Goal: Check status: Check status

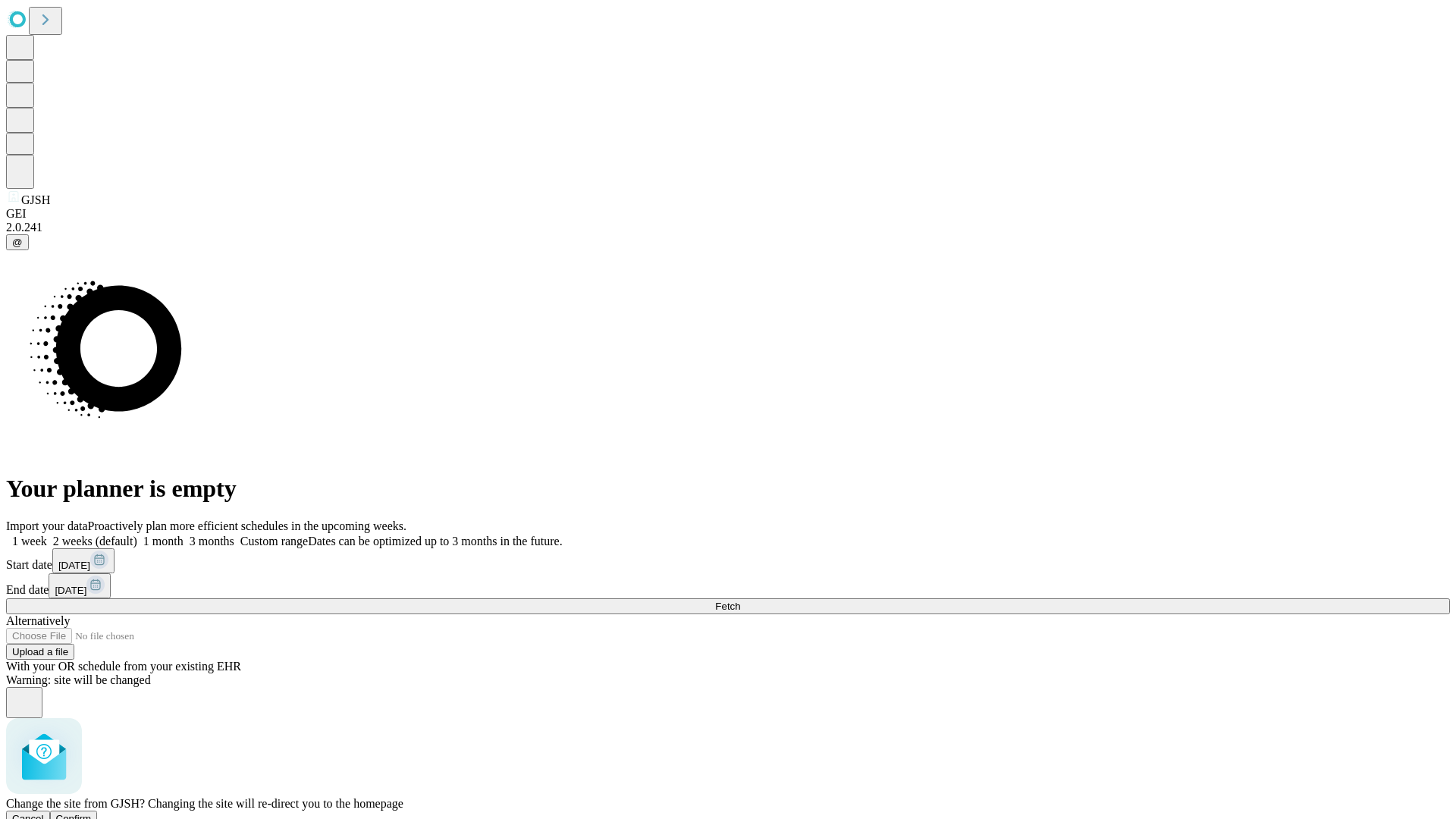
click at [92, 812] on span "Confirm" at bounding box center [74, 818] width 36 height 12
click at [137, 535] on label "2 weeks (default)" at bounding box center [92, 541] width 90 height 13
click at [740, 600] on span "Fetch" at bounding box center [727, 606] width 25 height 12
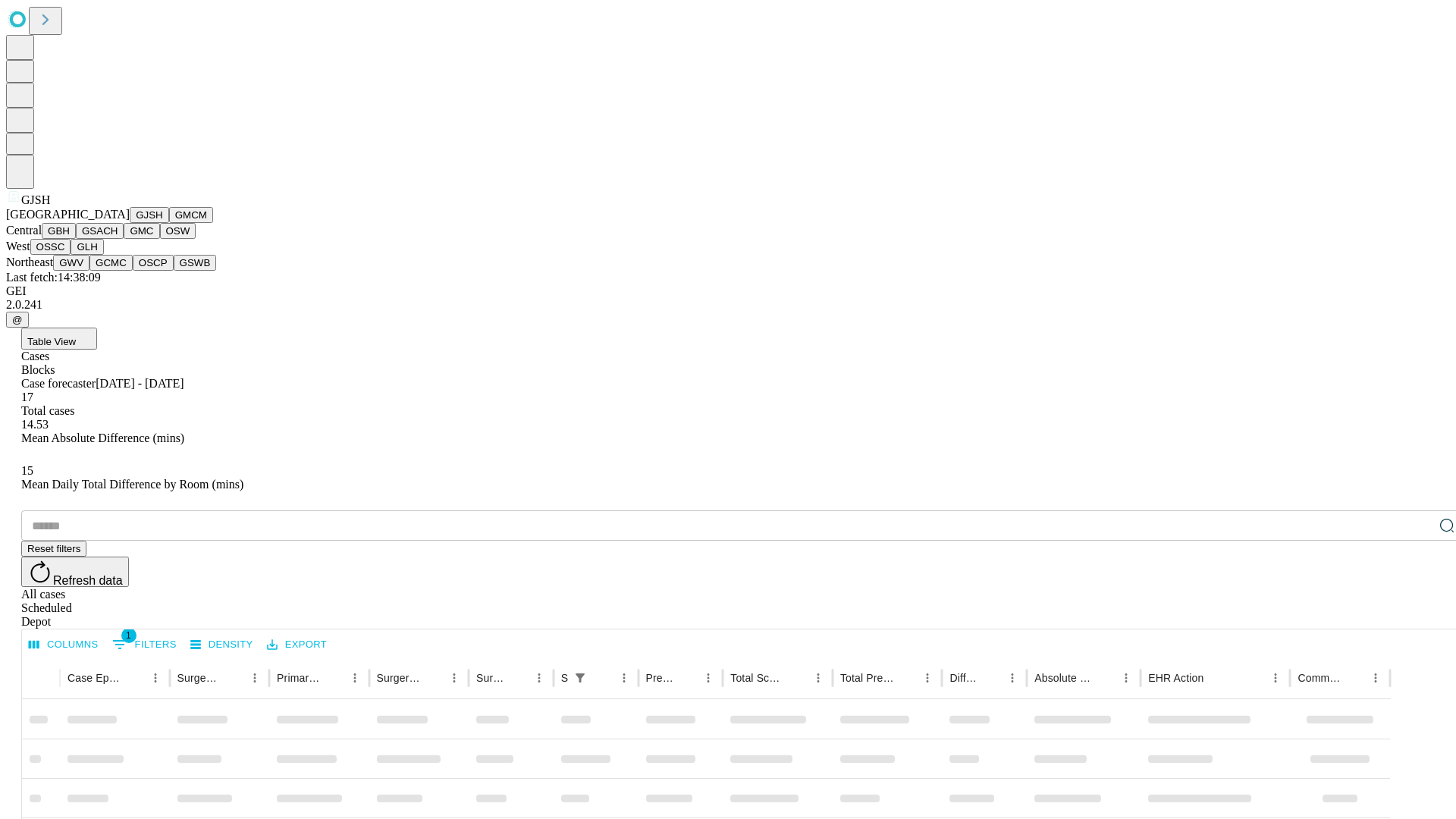
click at [169, 223] on button "GMCM" at bounding box center [191, 215] width 44 height 16
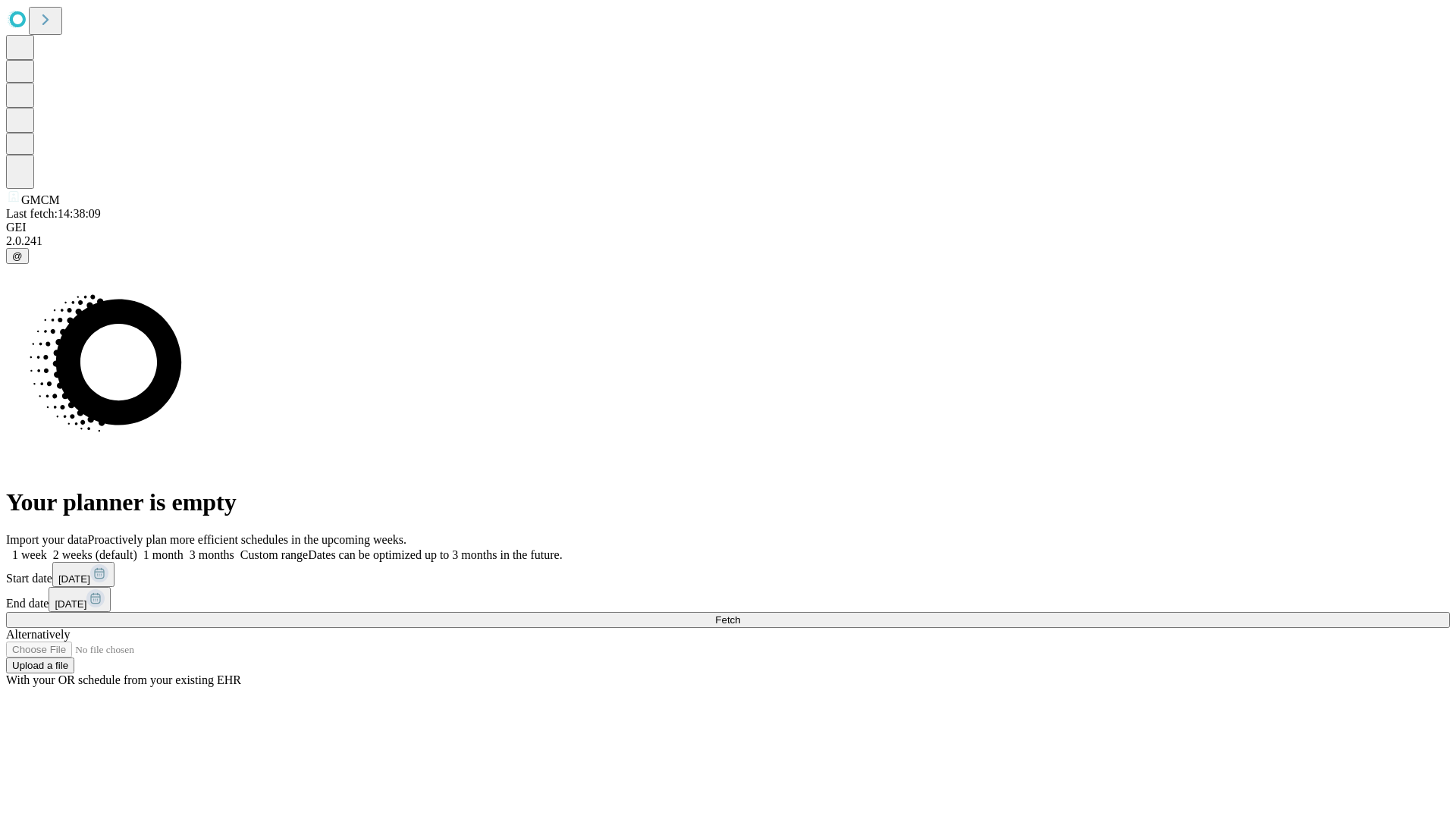
click at [137, 548] on label "2 weeks (default)" at bounding box center [92, 554] width 90 height 13
click at [740, 614] on span "Fetch" at bounding box center [727, 620] width 25 height 12
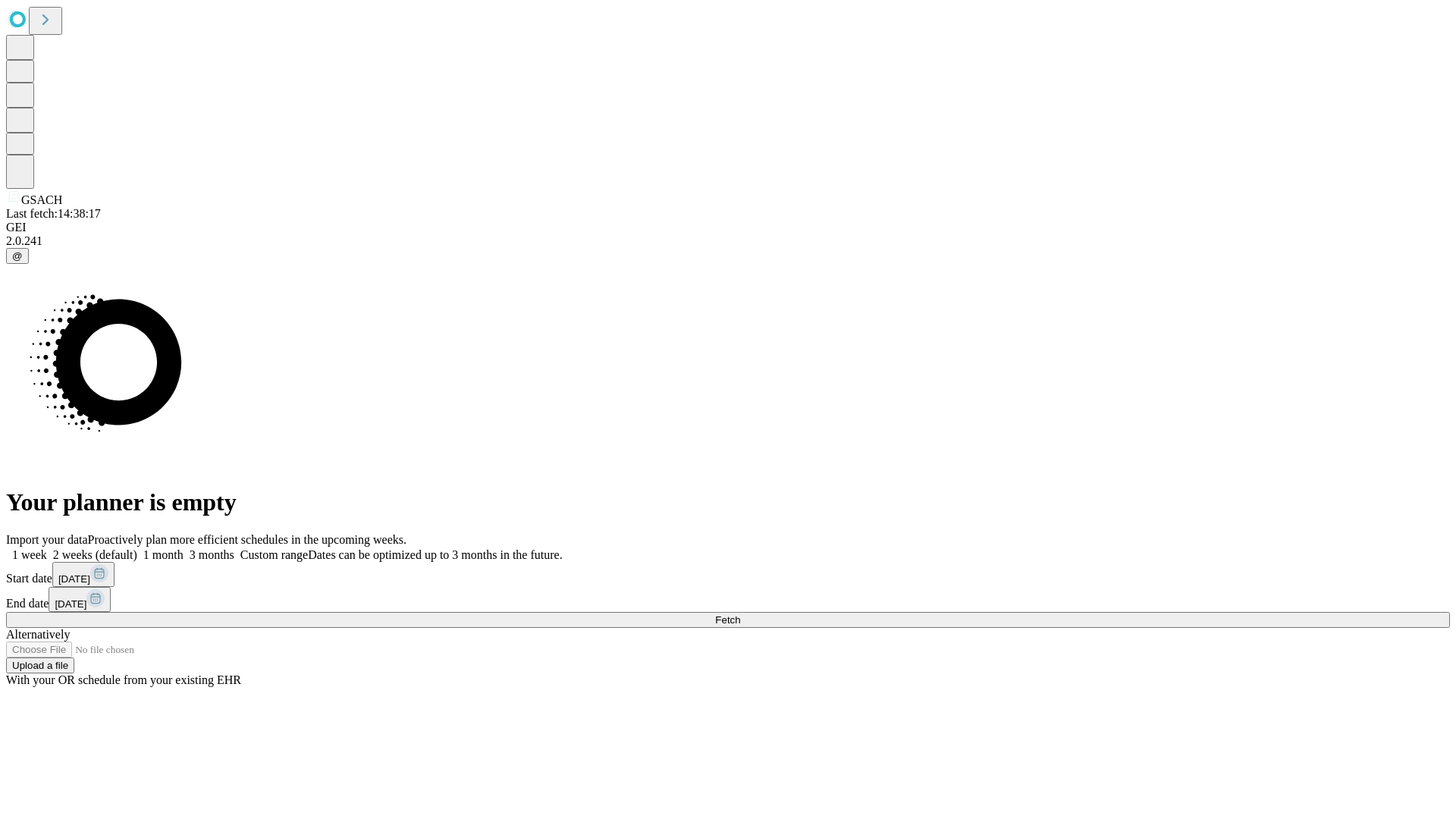
click at [740, 614] on span "Fetch" at bounding box center [727, 620] width 25 height 12
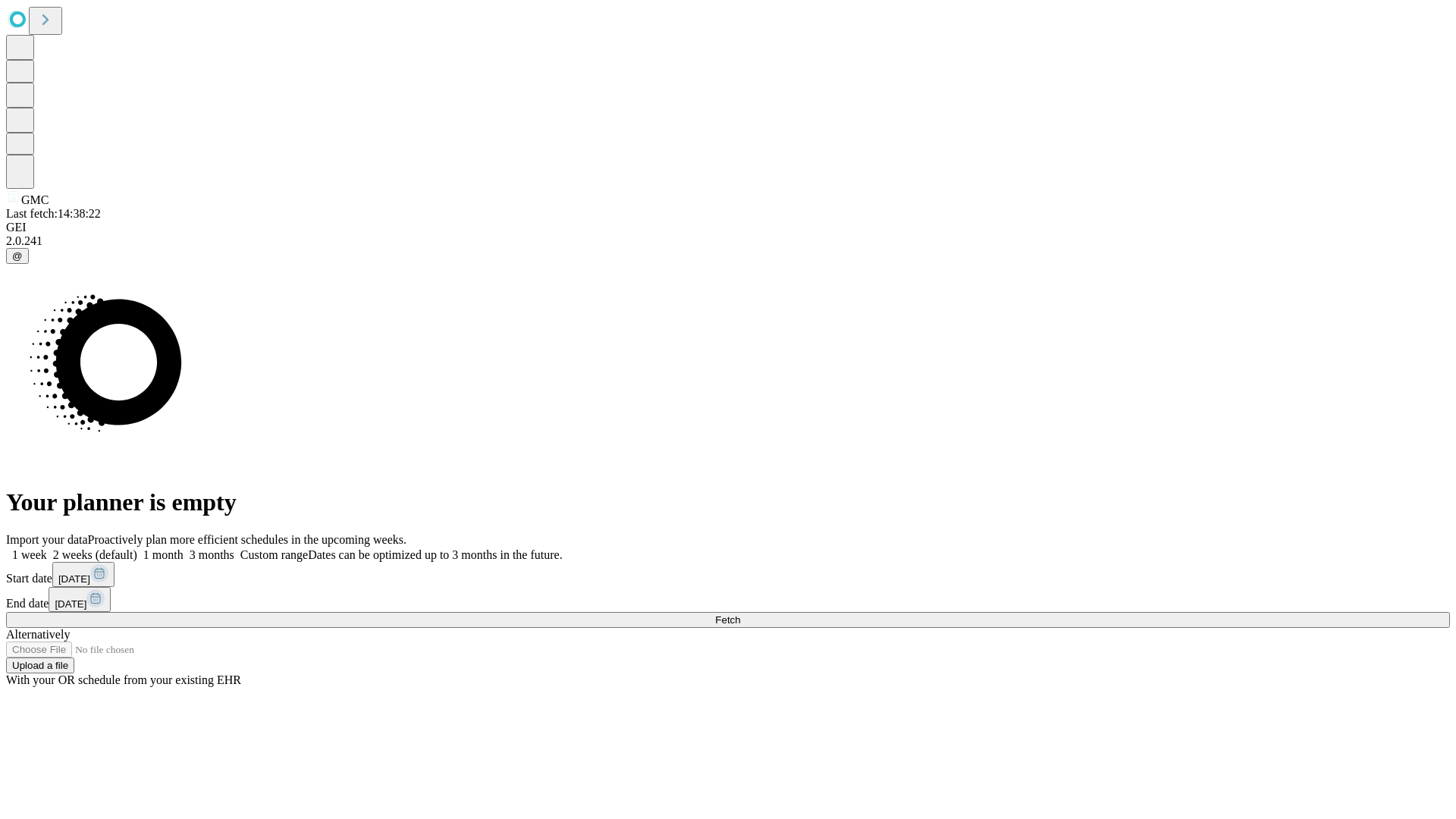
click at [137, 548] on label "2 weeks (default)" at bounding box center [92, 554] width 90 height 13
click at [740, 614] on span "Fetch" at bounding box center [727, 620] width 25 height 12
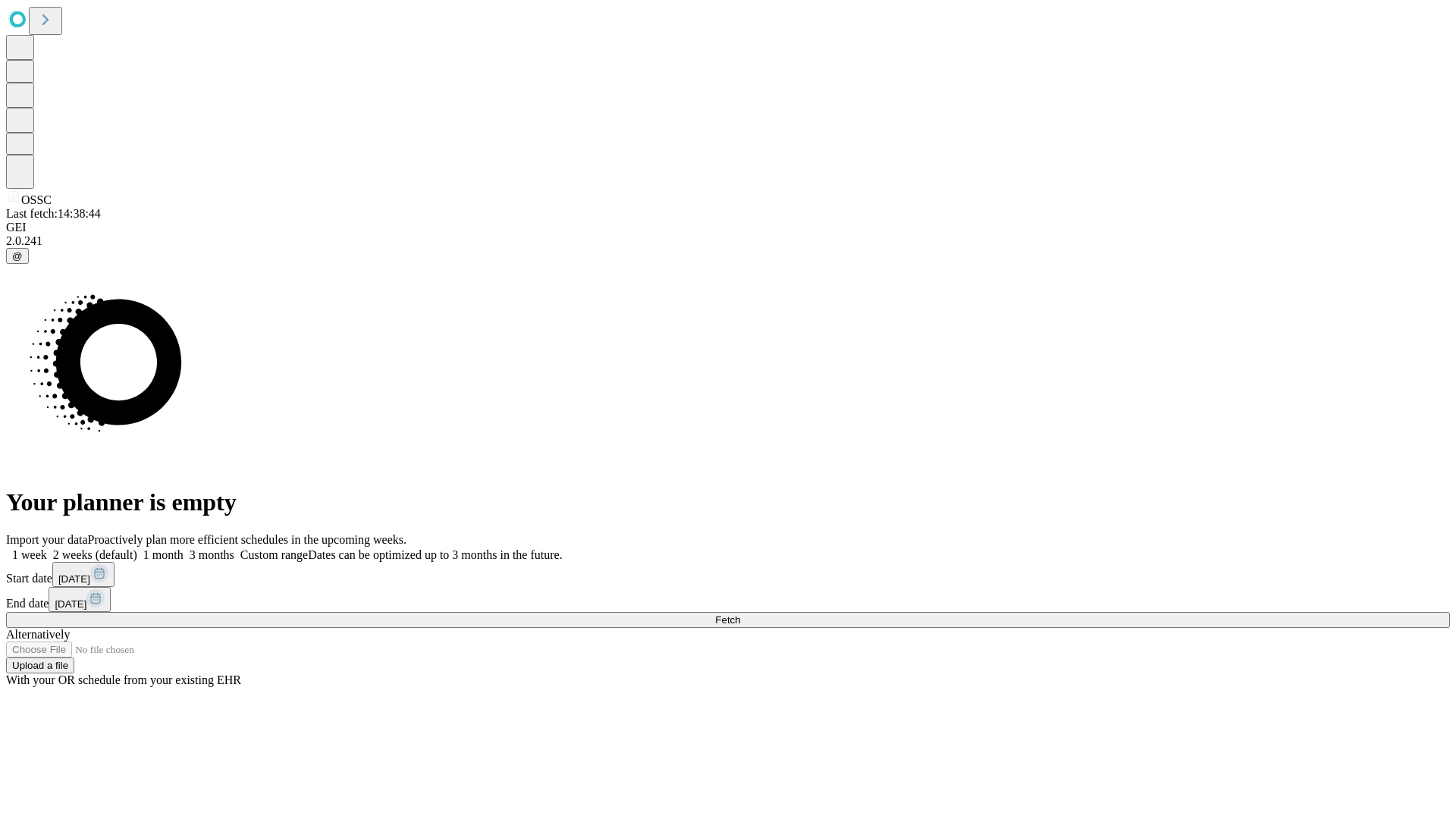
click at [137, 548] on label "2 weeks (default)" at bounding box center [92, 554] width 90 height 13
click at [740, 614] on span "Fetch" at bounding box center [727, 620] width 25 height 12
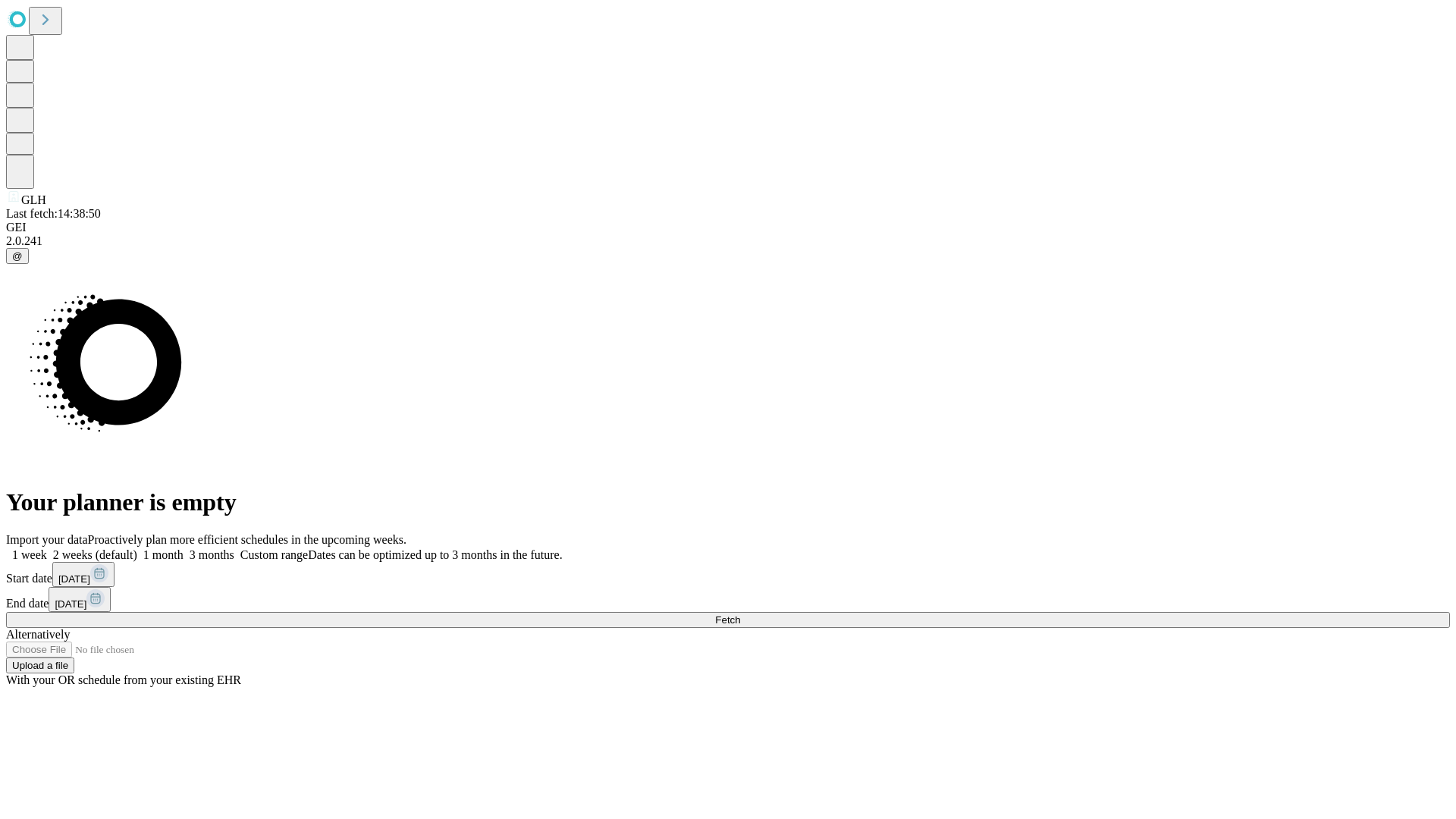
click at [137, 548] on label "2 weeks (default)" at bounding box center [92, 554] width 90 height 13
click at [740, 614] on span "Fetch" at bounding box center [727, 620] width 25 height 12
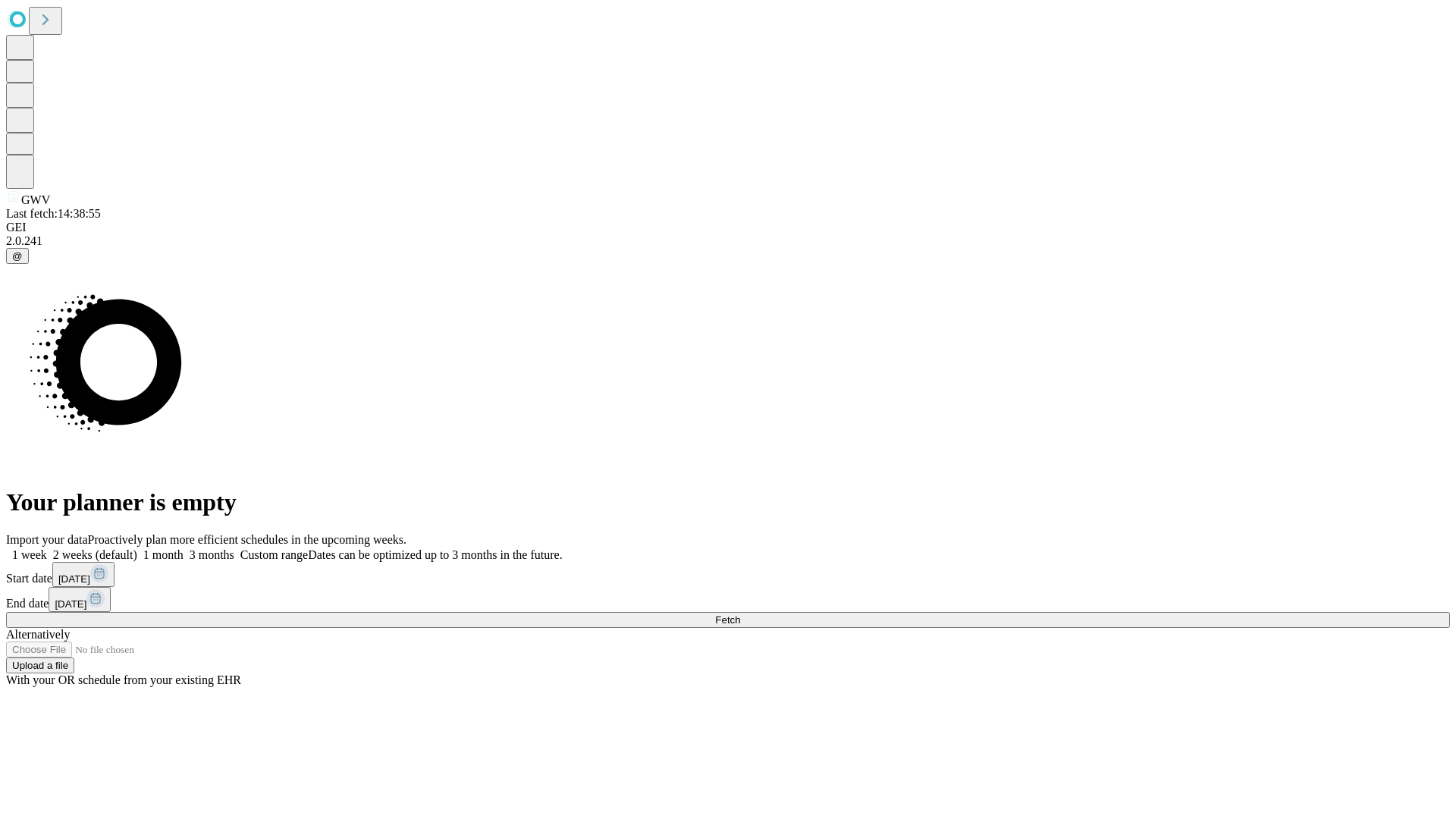
click at [137, 548] on label "2 weeks (default)" at bounding box center [92, 554] width 90 height 13
click at [740, 614] on span "Fetch" at bounding box center [727, 620] width 25 height 12
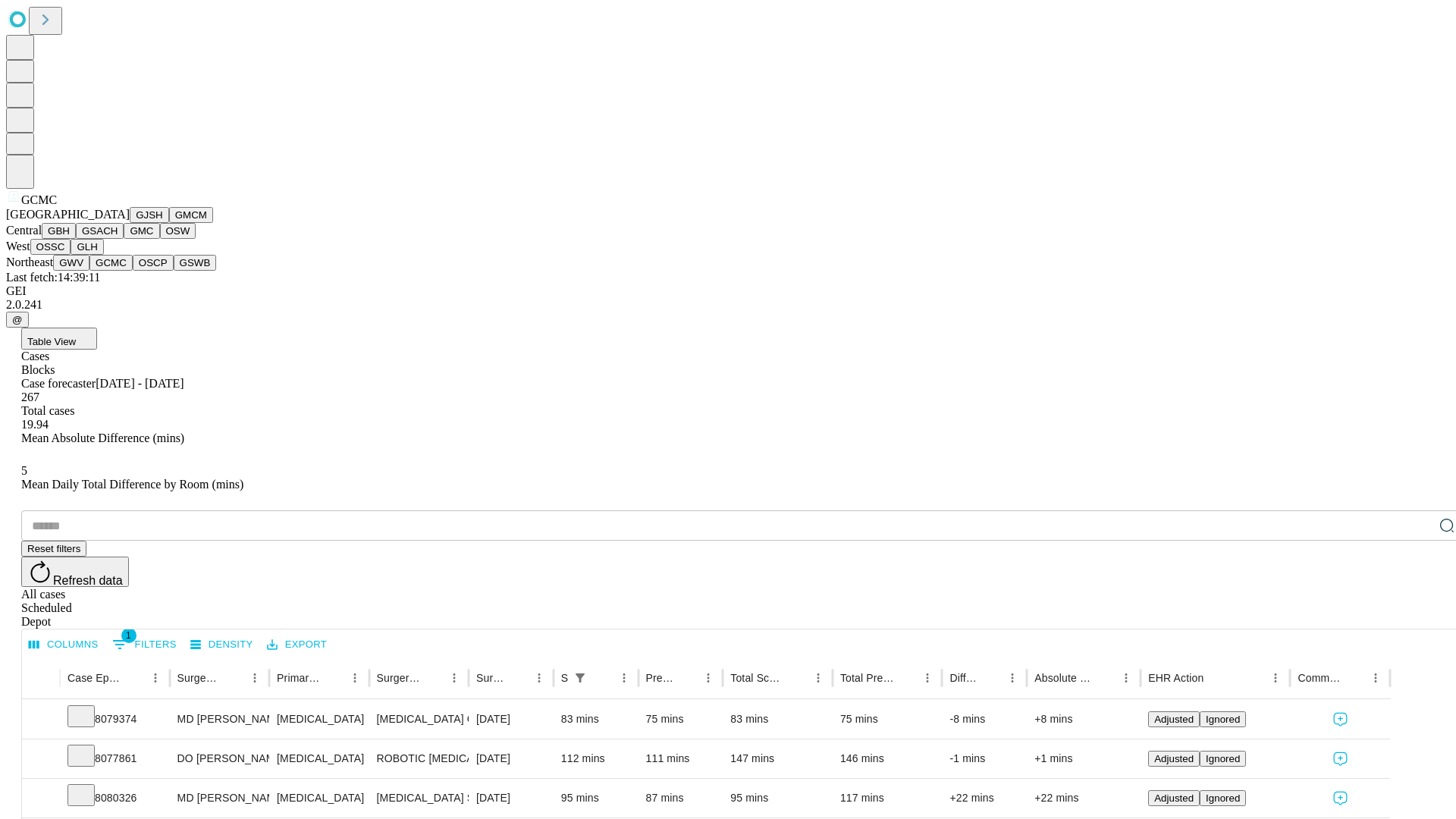
click at [132, 270] on button "OSCP" at bounding box center [152, 262] width 40 height 16
